Goal: Information Seeking & Learning: Learn about a topic

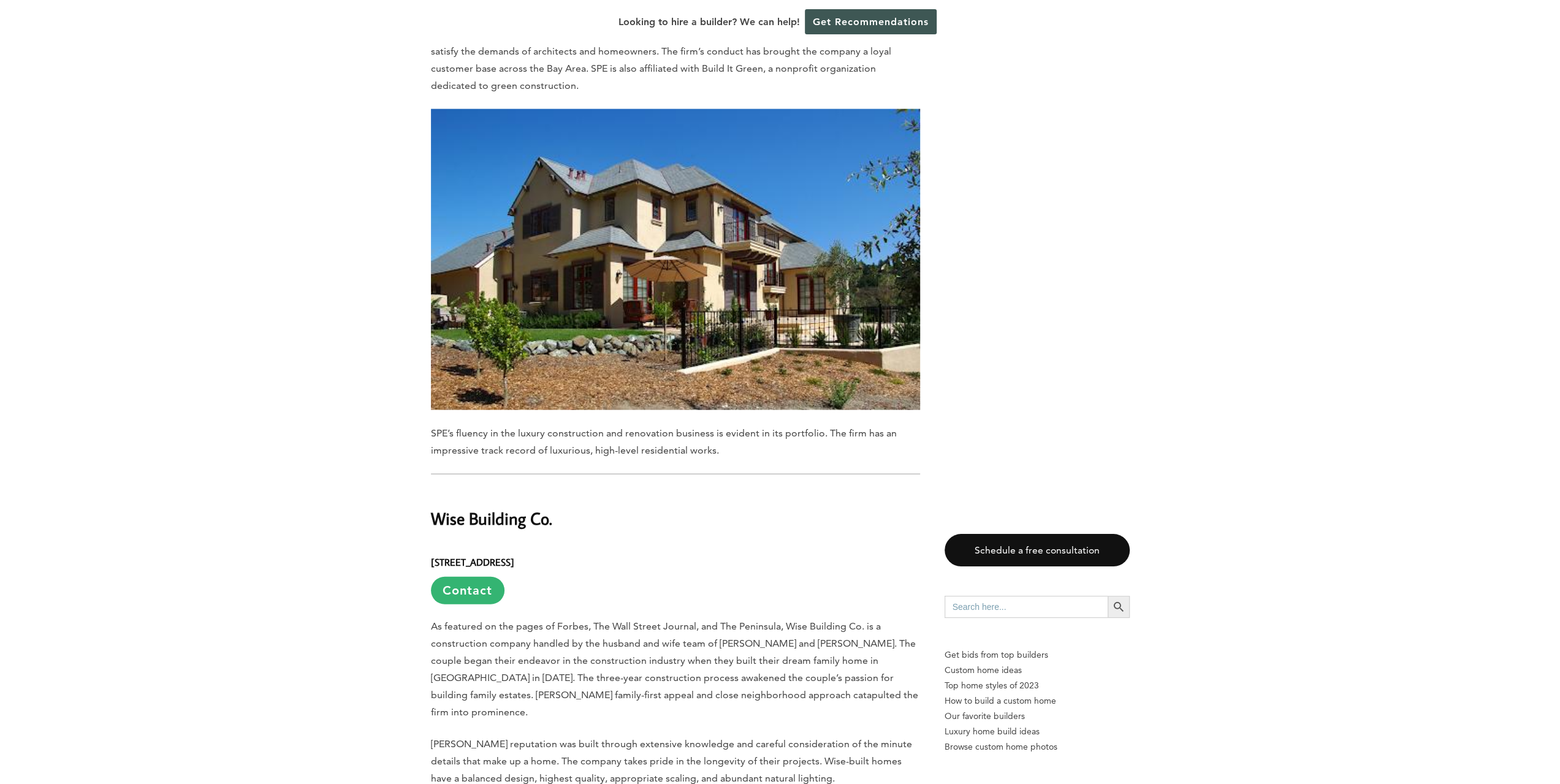
scroll to position [16788, 0]
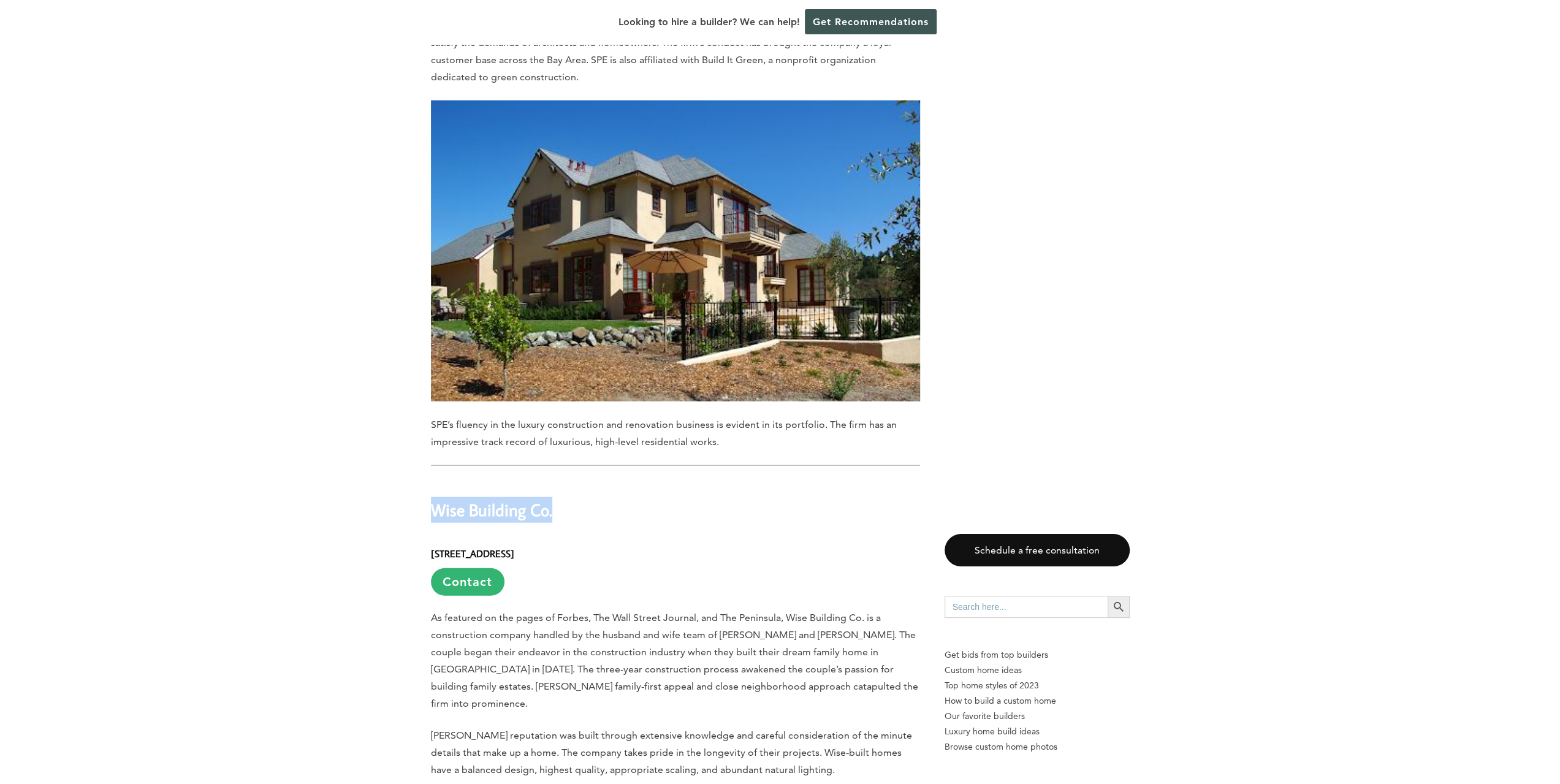
drag, startPoint x: 572, startPoint y: 217, endPoint x: 427, endPoint y: 222, distance: 145.1
copy h2 "Wise Building Co."
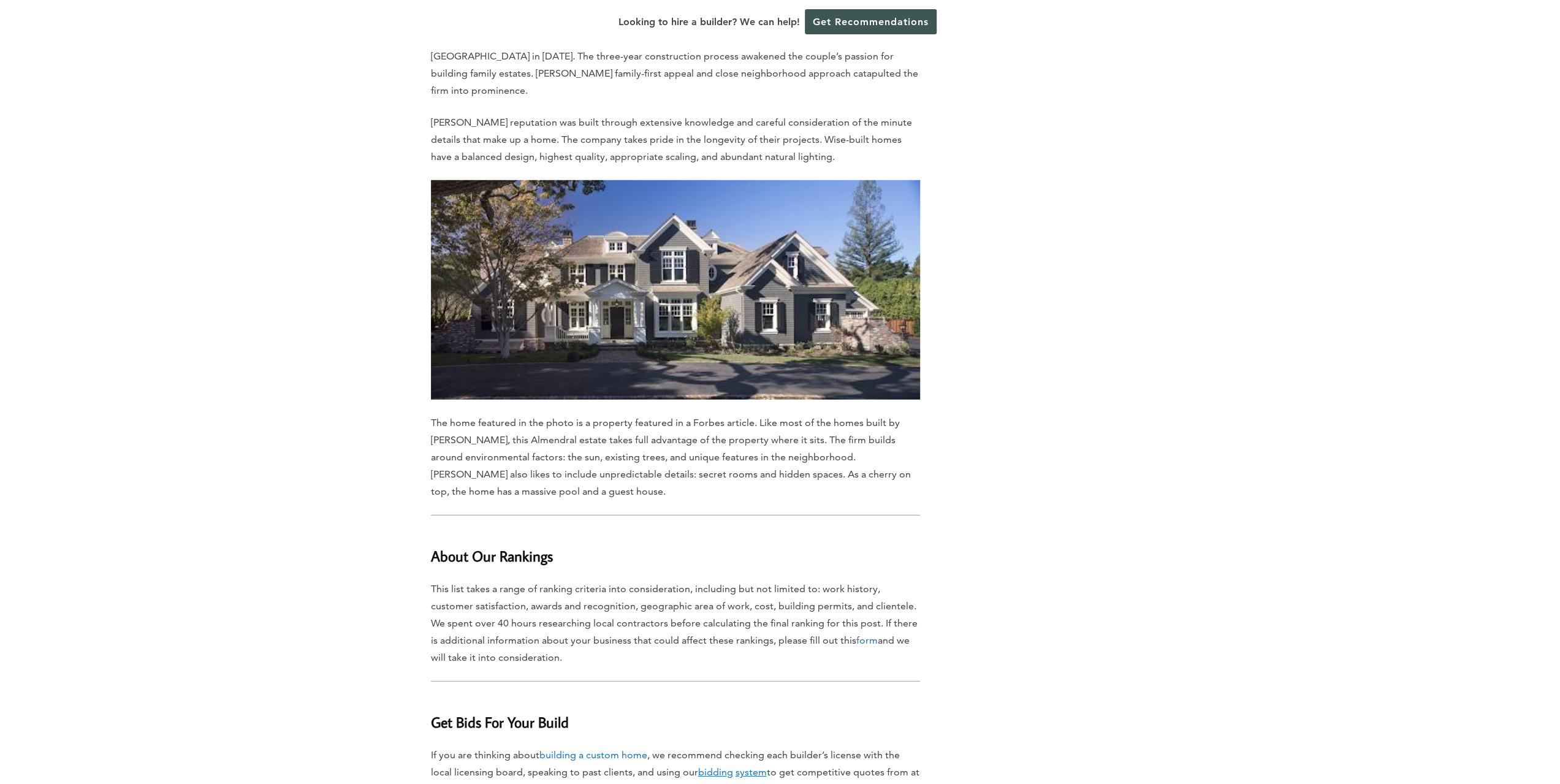
scroll to position [17645, 0]
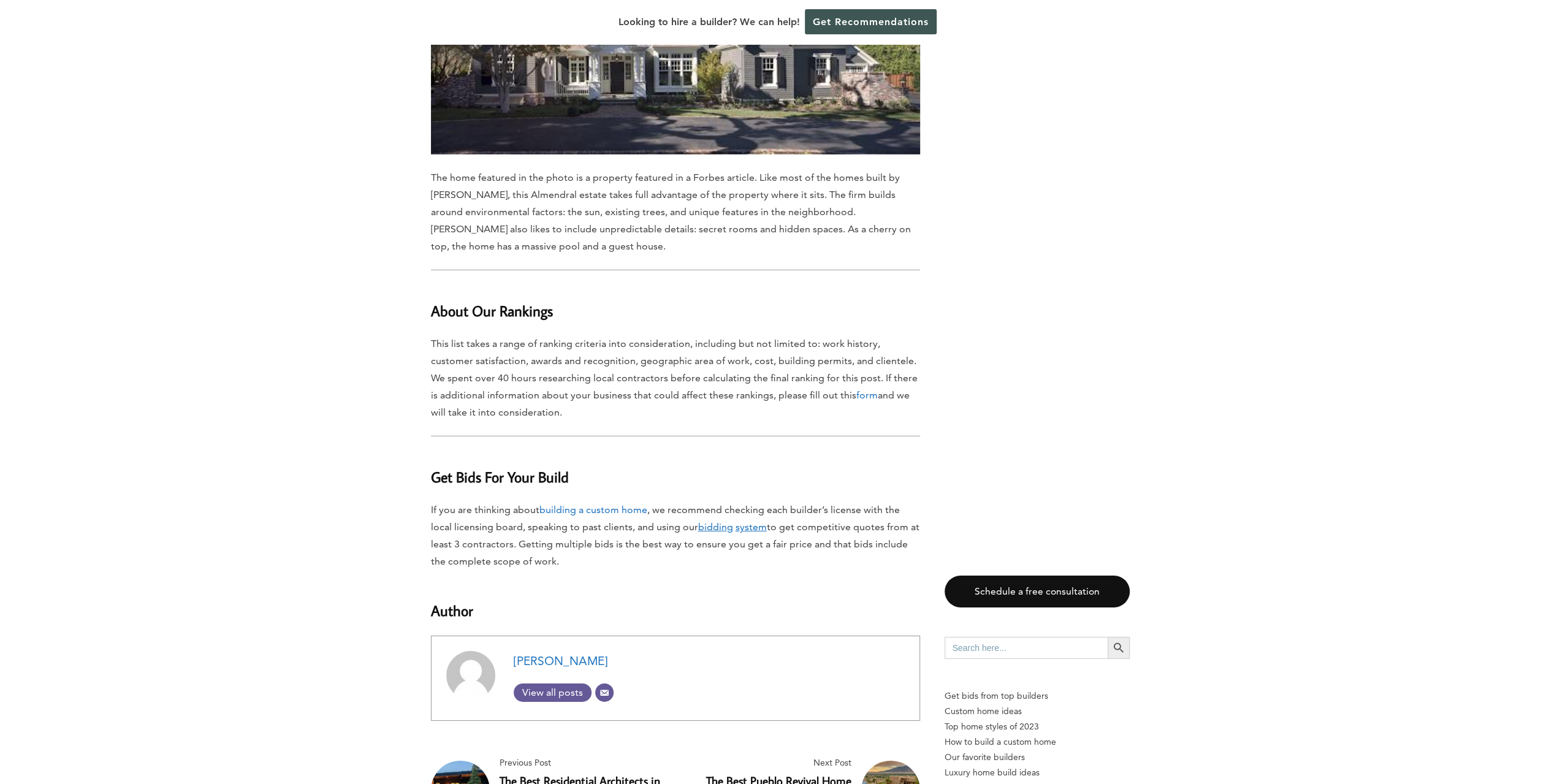
click at [564, 686] on span "View all posts" at bounding box center [552, 692] width 78 height 12
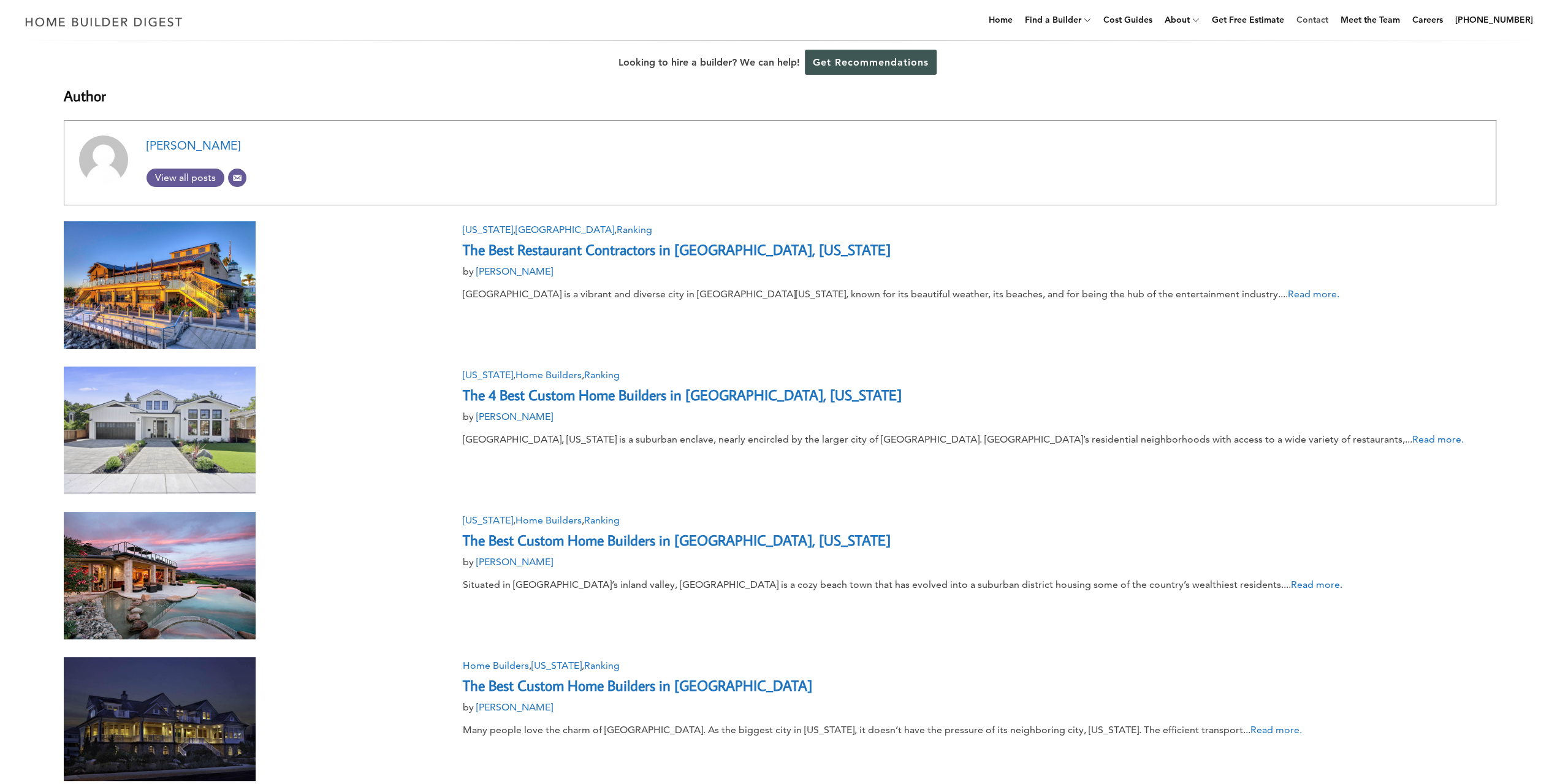
click at [1332, 21] on link "Contact" at bounding box center [1313, 20] width 41 height 39
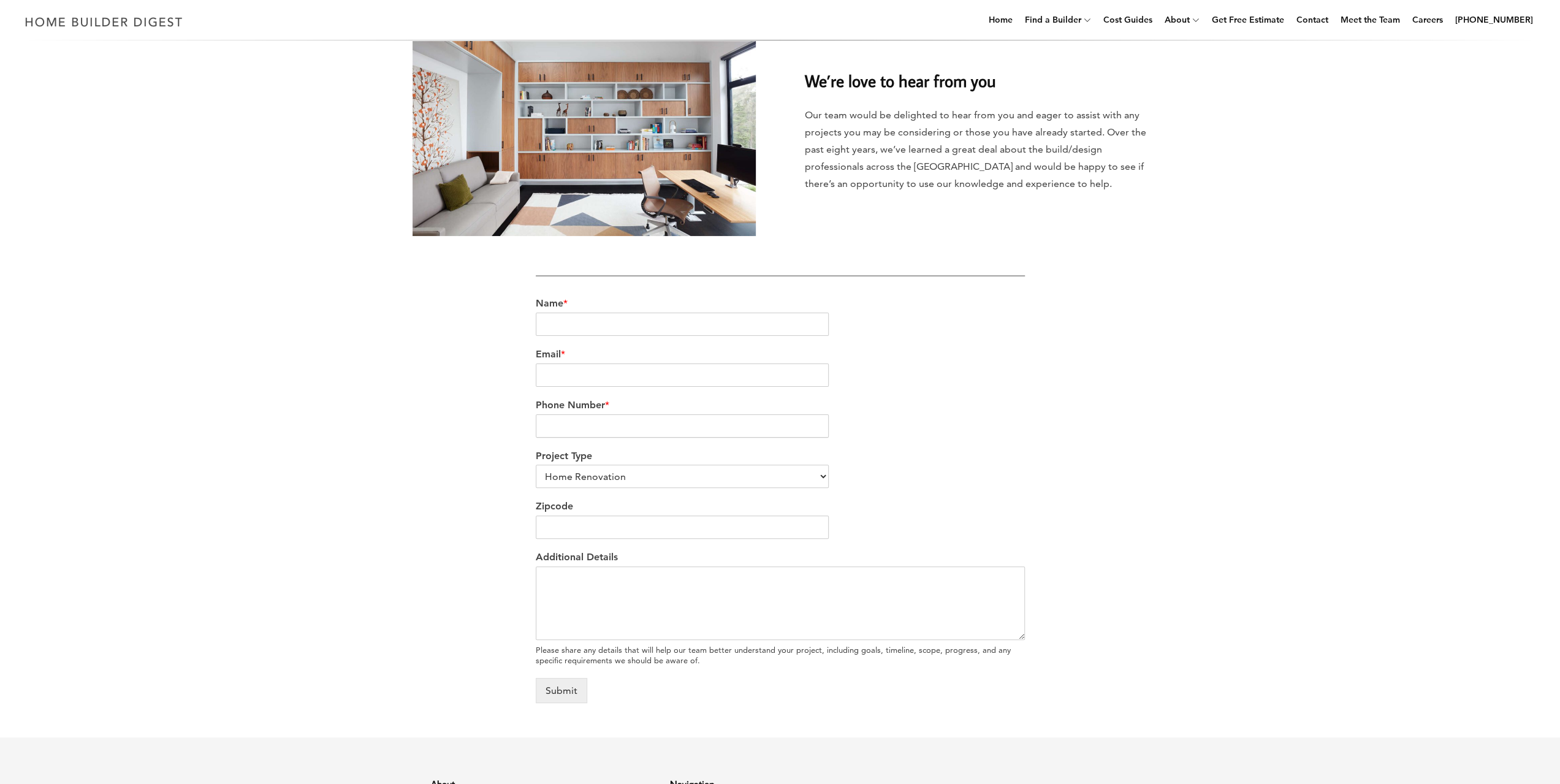
scroll to position [245, 0]
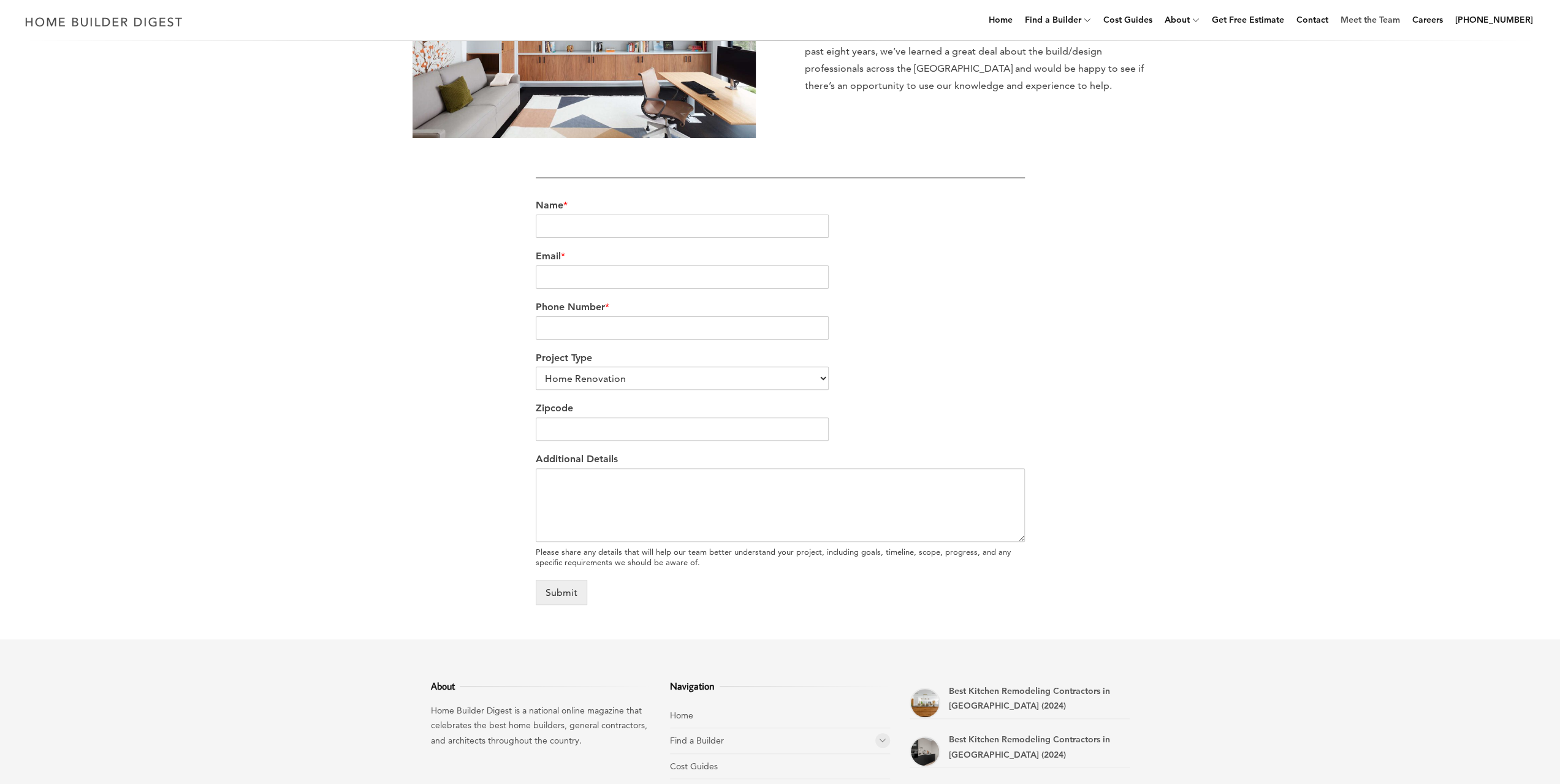
click at [1387, 16] on link "Meet the Team" at bounding box center [1371, 20] width 70 height 39
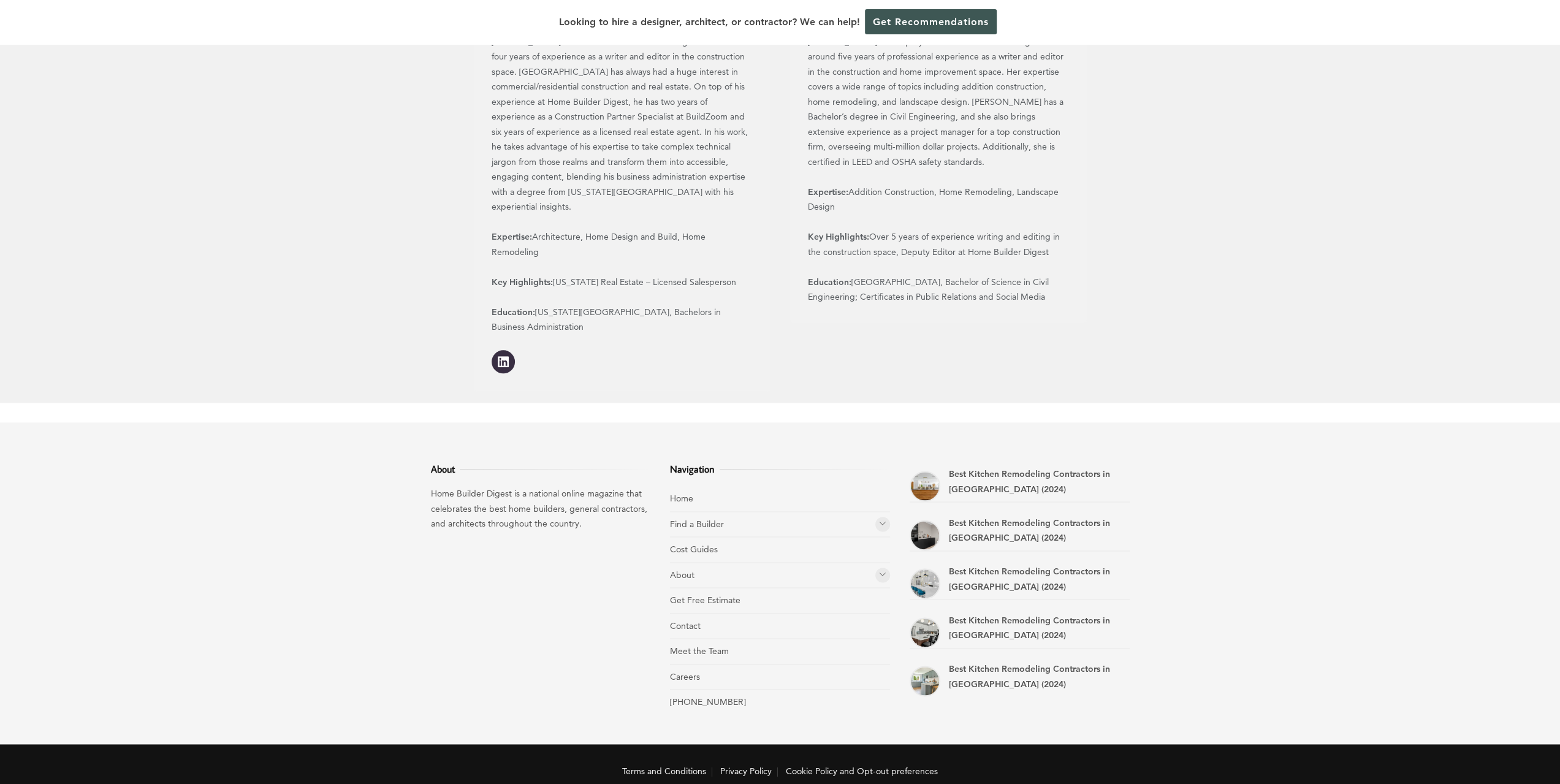
scroll to position [1379, 0]
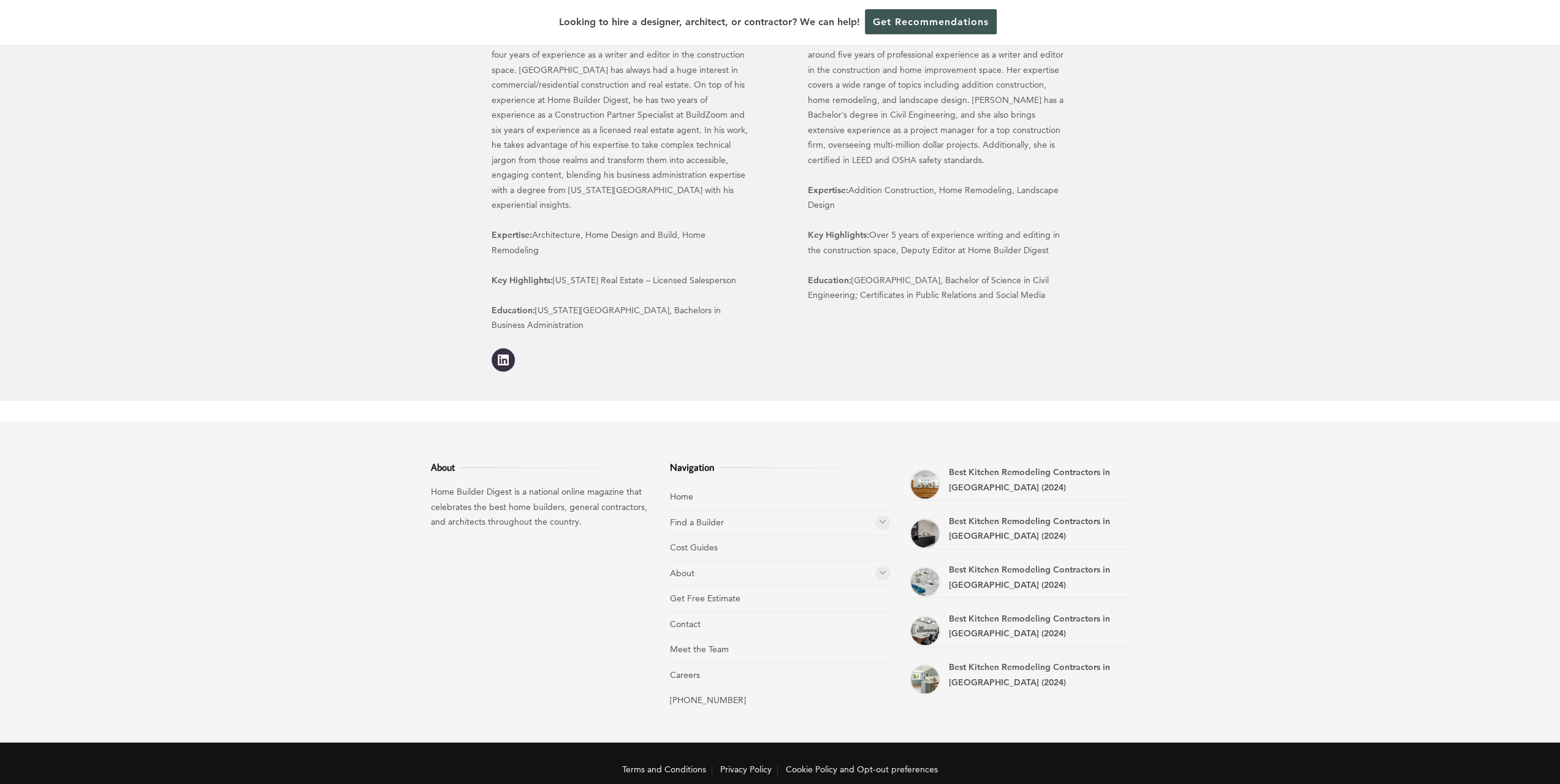
click at [709, 586] on li "Get Free Estimate" at bounding box center [780, 599] width 220 height 26
click at [711, 593] on link "Get Free Estimate" at bounding box center [705, 598] width 71 height 11
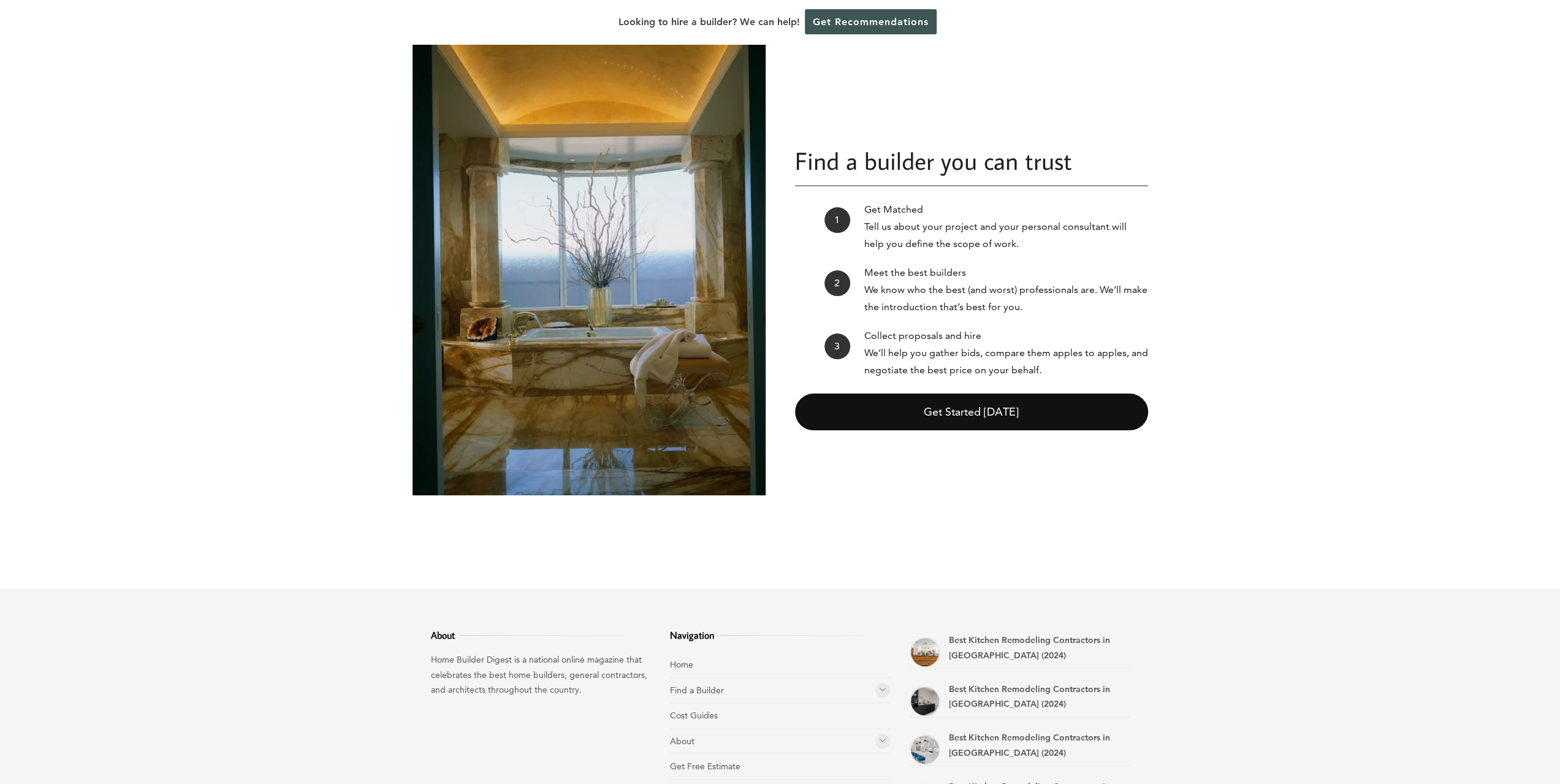
scroll to position [275, 0]
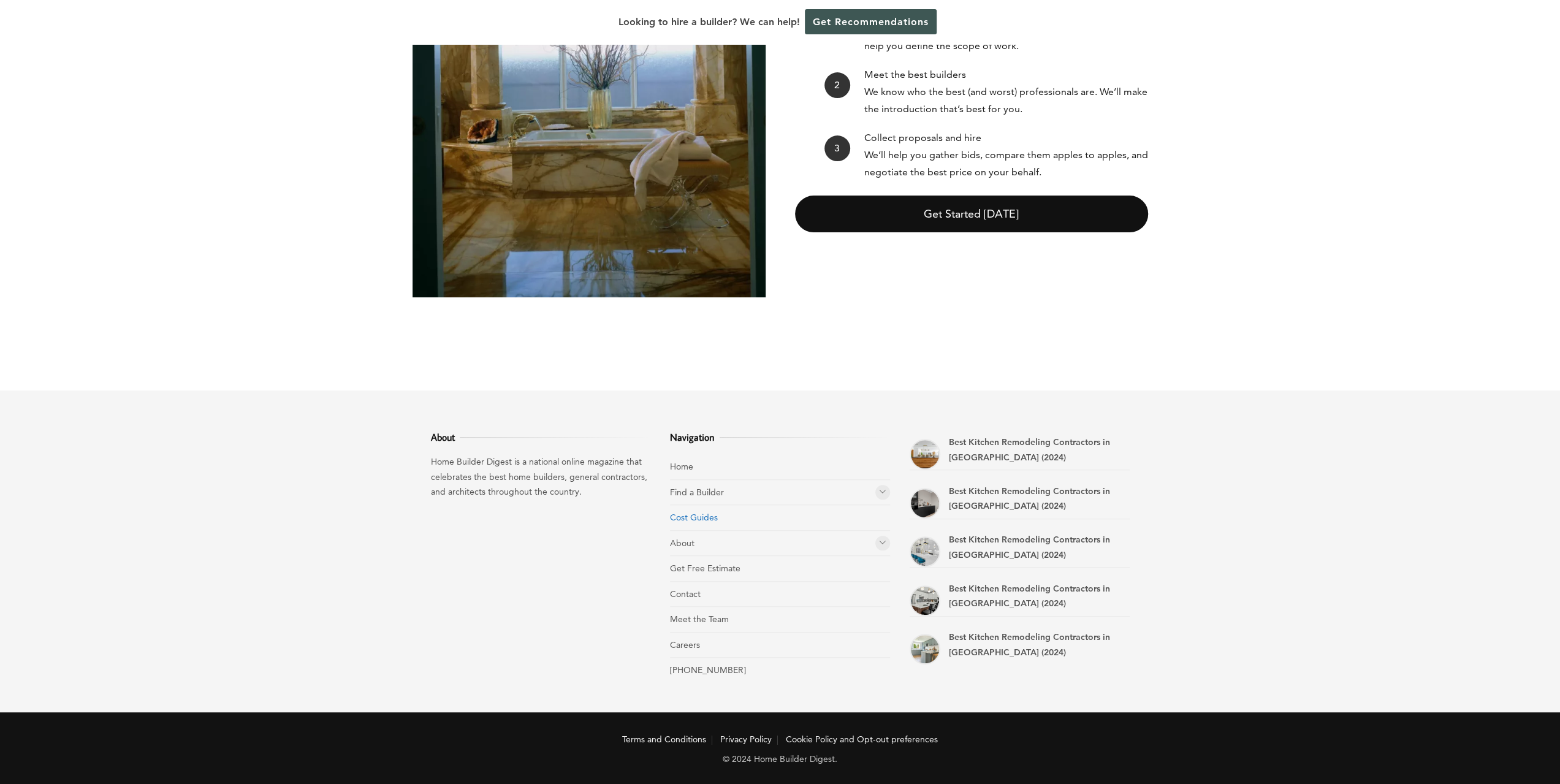
click at [701, 519] on link "Cost Guides" at bounding box center [693, 516] width 48 height 11
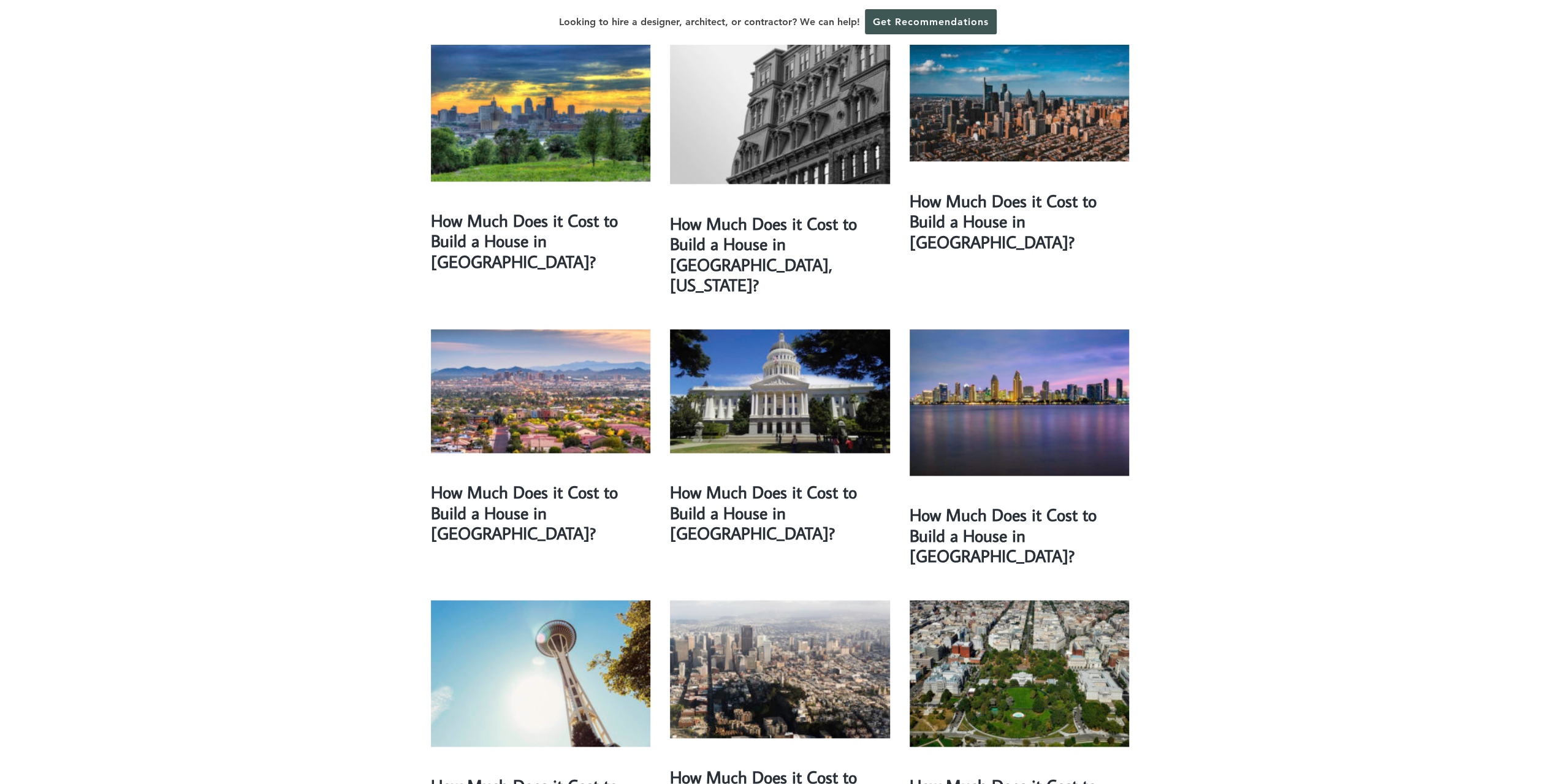
scroll to position [1594, 0]
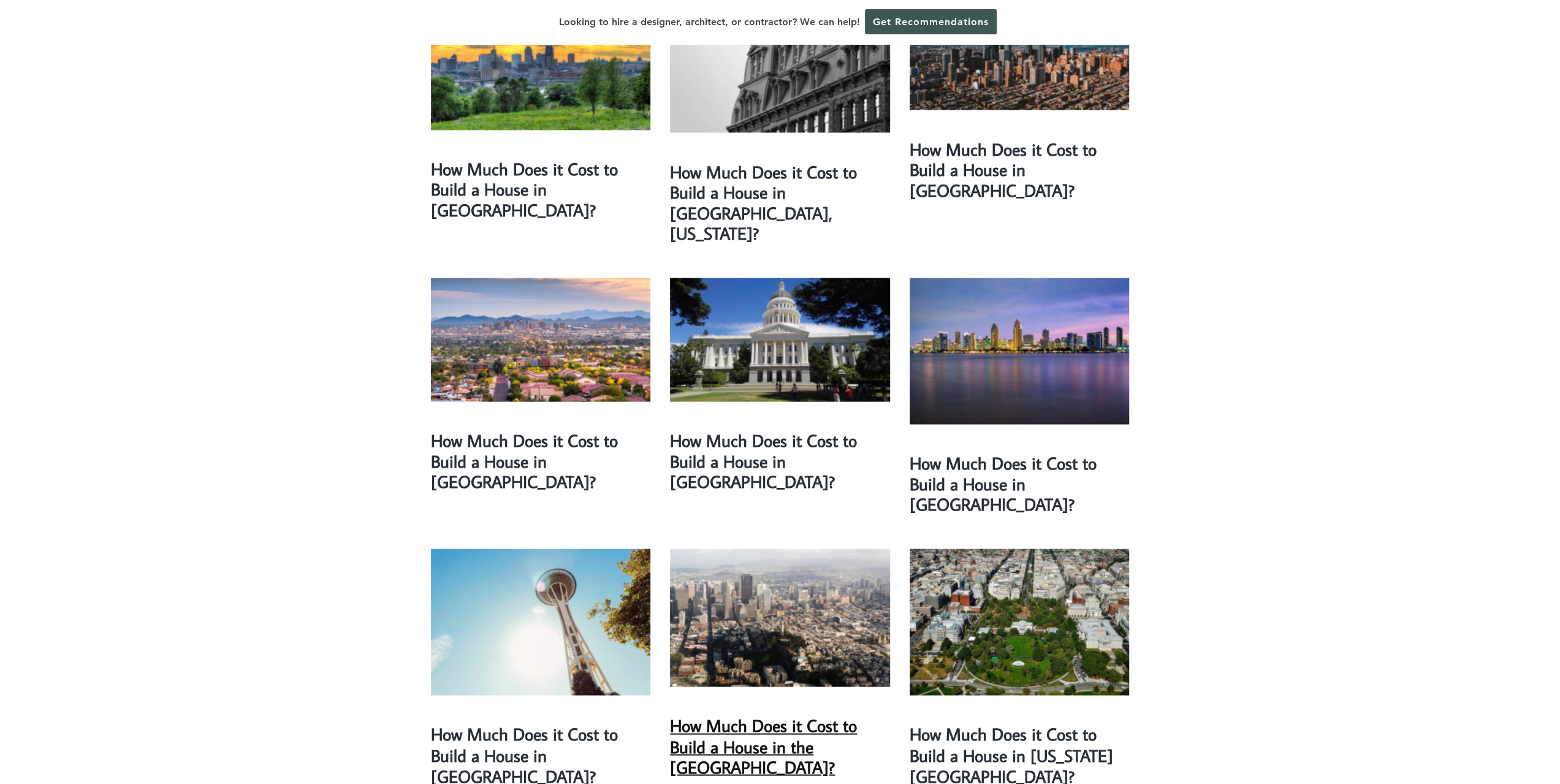
click at [834, 713] on link "How Much Does it Cost to Build a House in the [GEOGRAPHIC_DATA]?" at bounding box center [763, 745] width 187 height 64
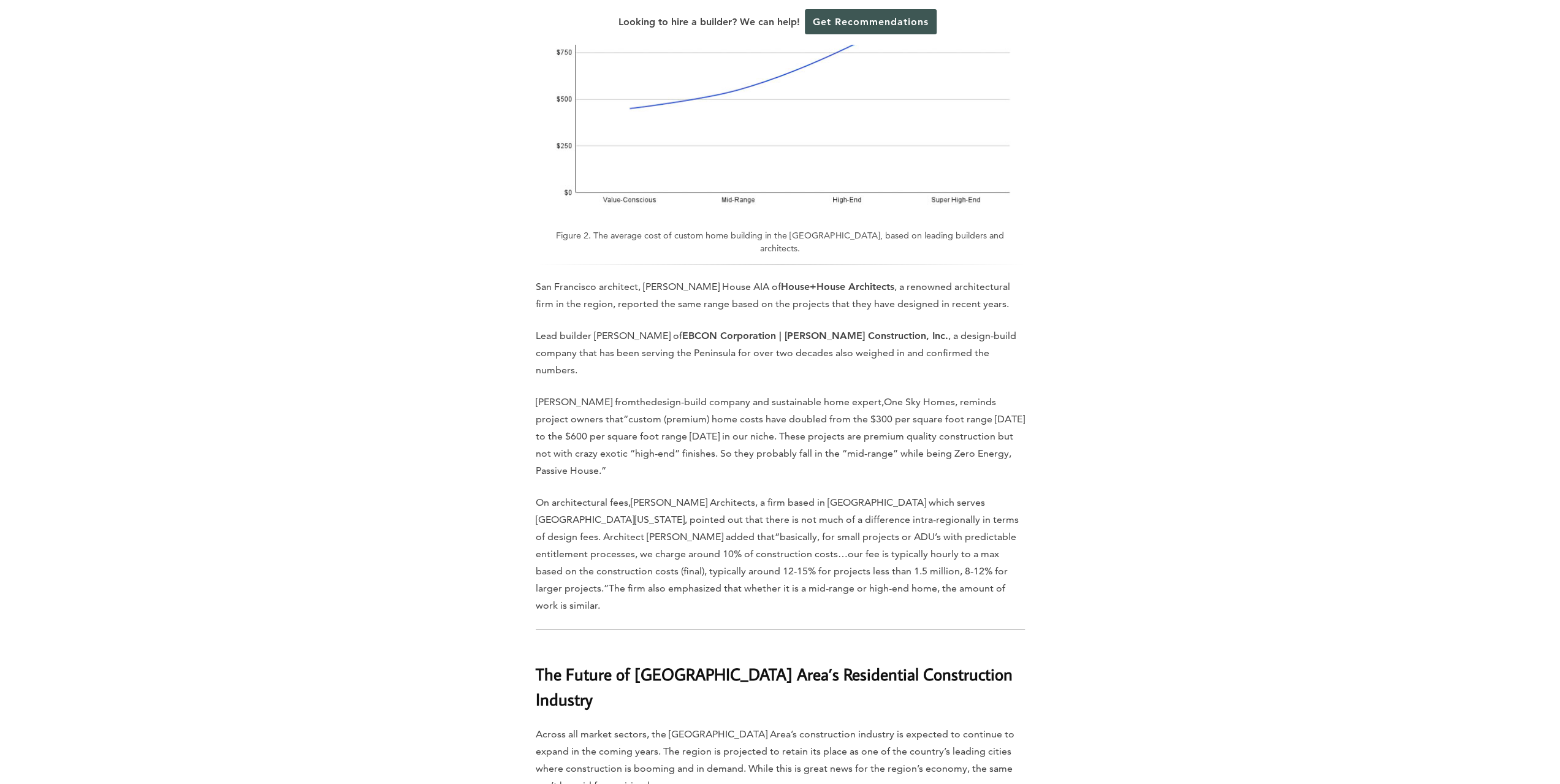
scroll to position [4564, 0]
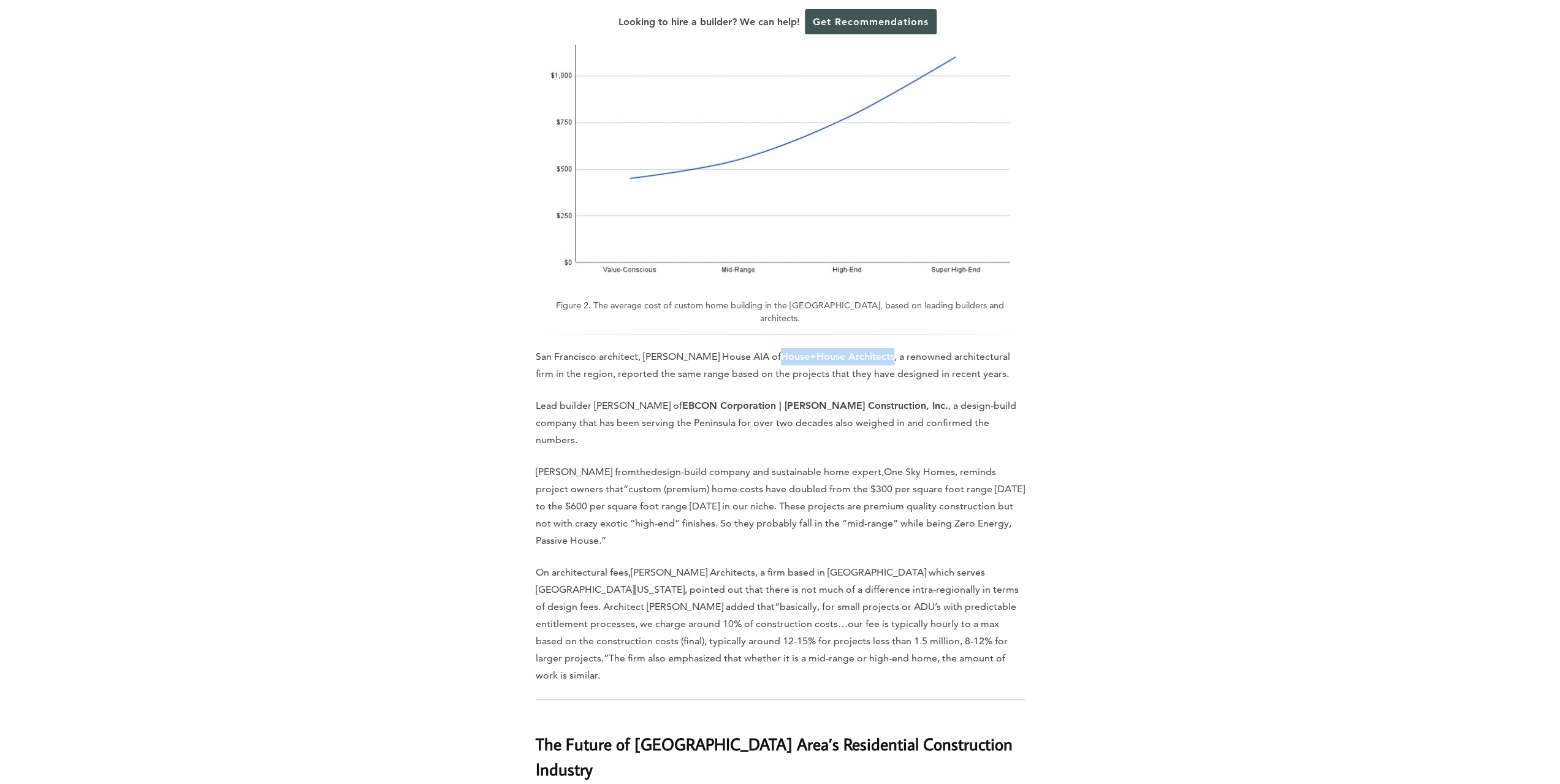
drag, startPoint x: 847, startPoint y: 287, endPoint x: 738, endPoint y: 288, distance: 109.0
click at [781, 350] on strong "House+House Architects" at bounding box center [838, 356] width 114 height 12
copy strong "House+House Architects"
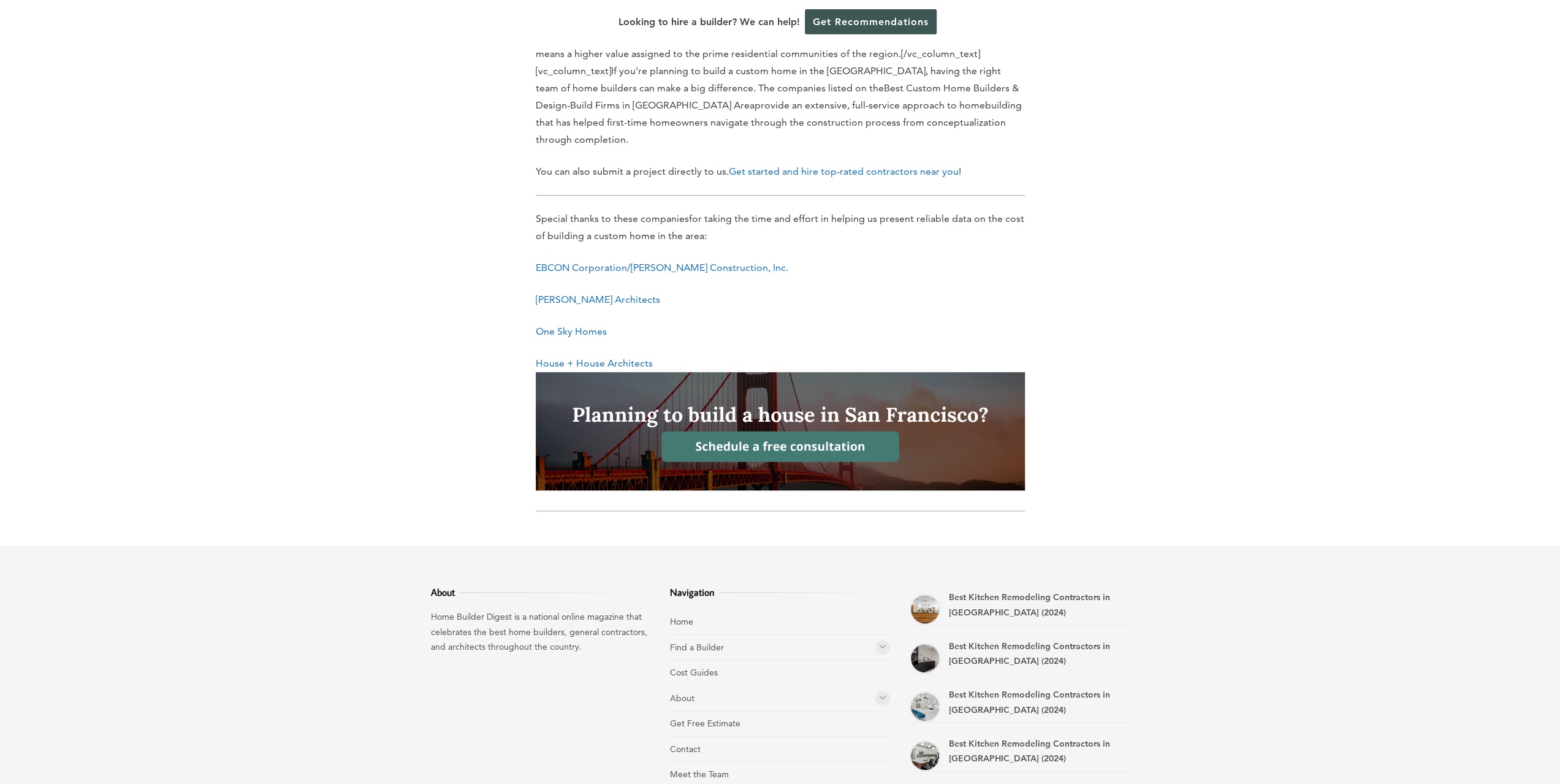
scroll to position [5482, 0]
